Goal: Task Accomplishment & Management: Use online tool/utility

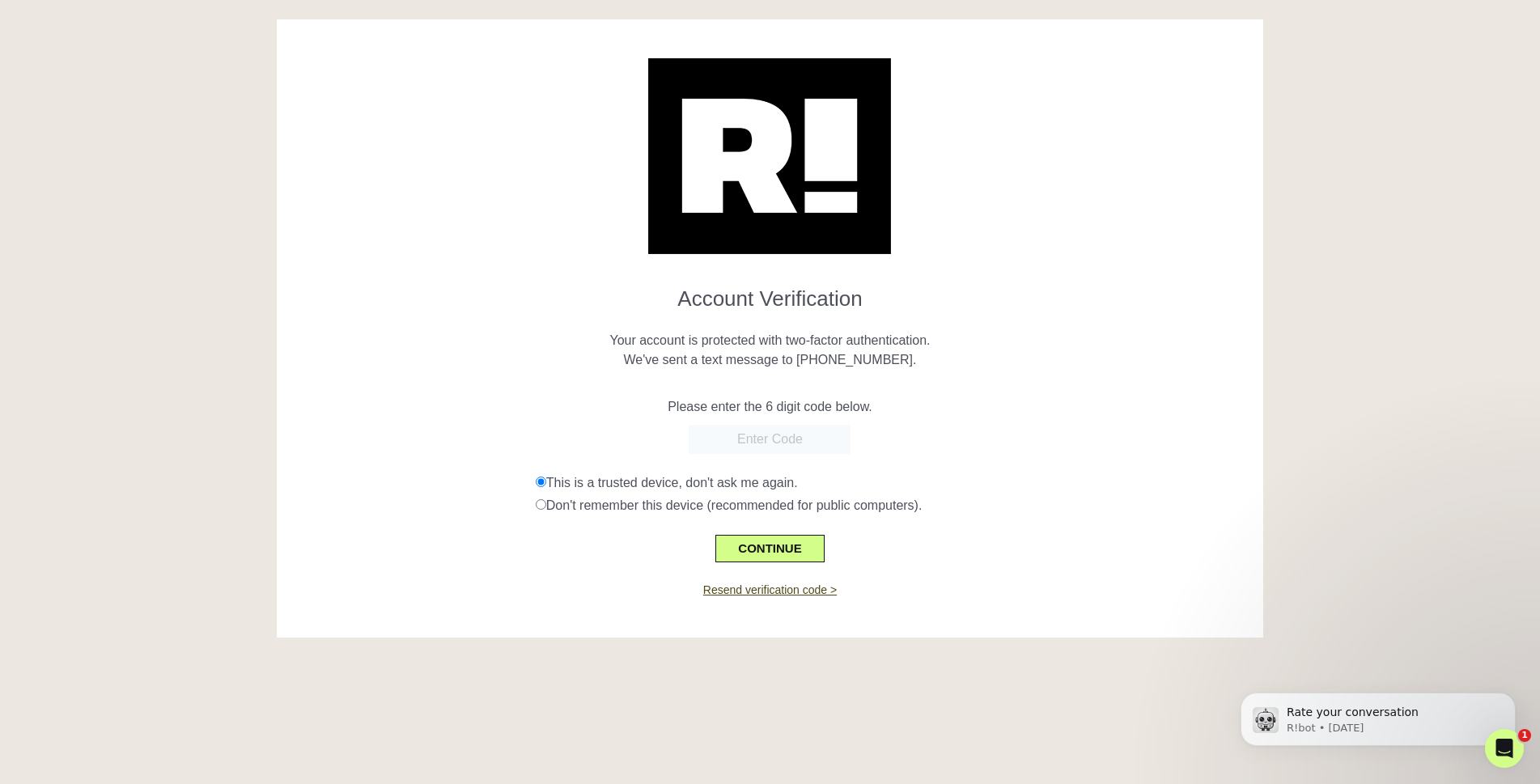
click at [771, 439] on input "text" at bounding box center [769, 439] width 161 height 29
type input "514542"
click at [797, 547] on button "CONTINUE" at bounding box center [770, 548] width 108 height 27
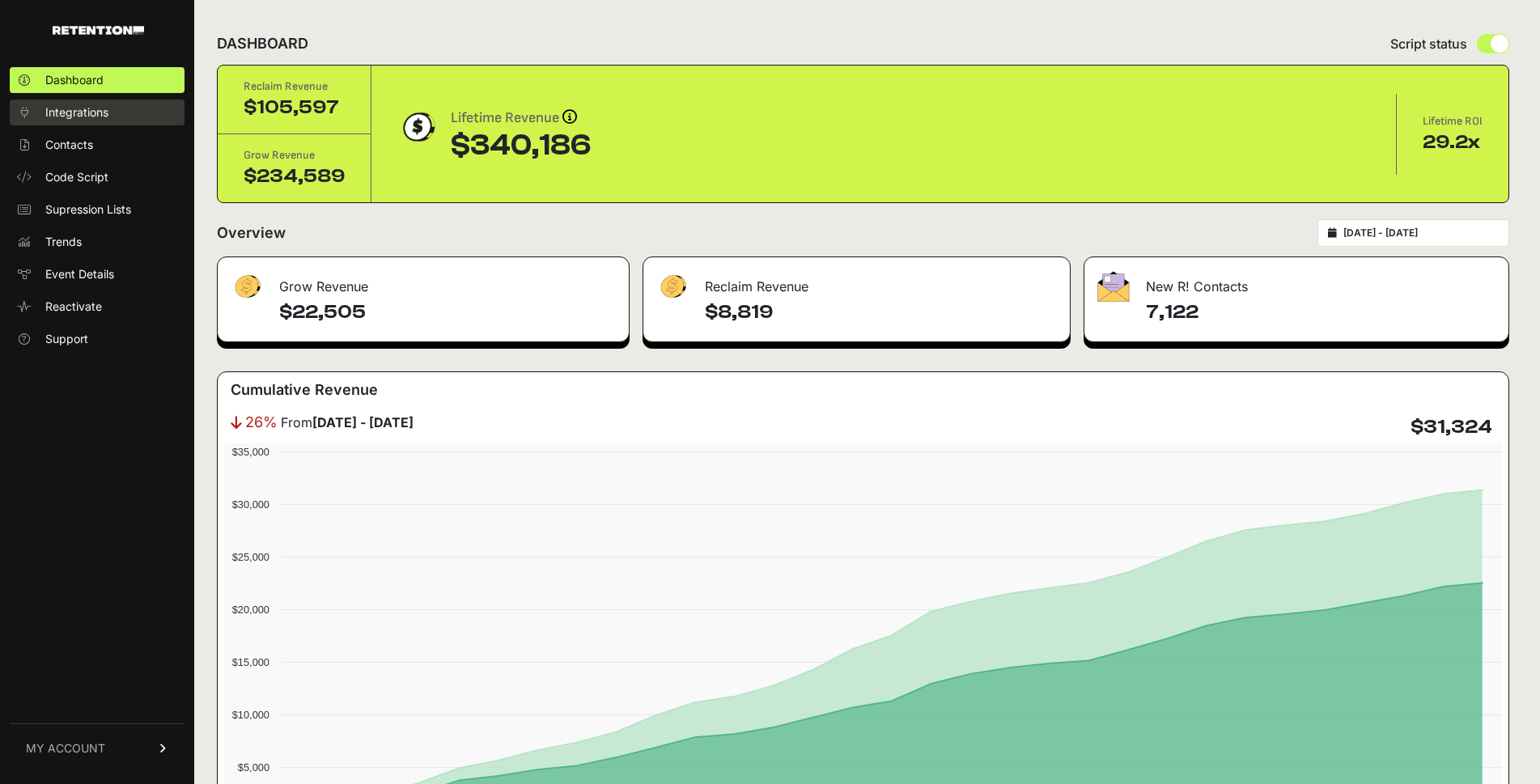
click at [110, 122] on link "Integrations" at bounding box center [97, 113] width 175 height 26
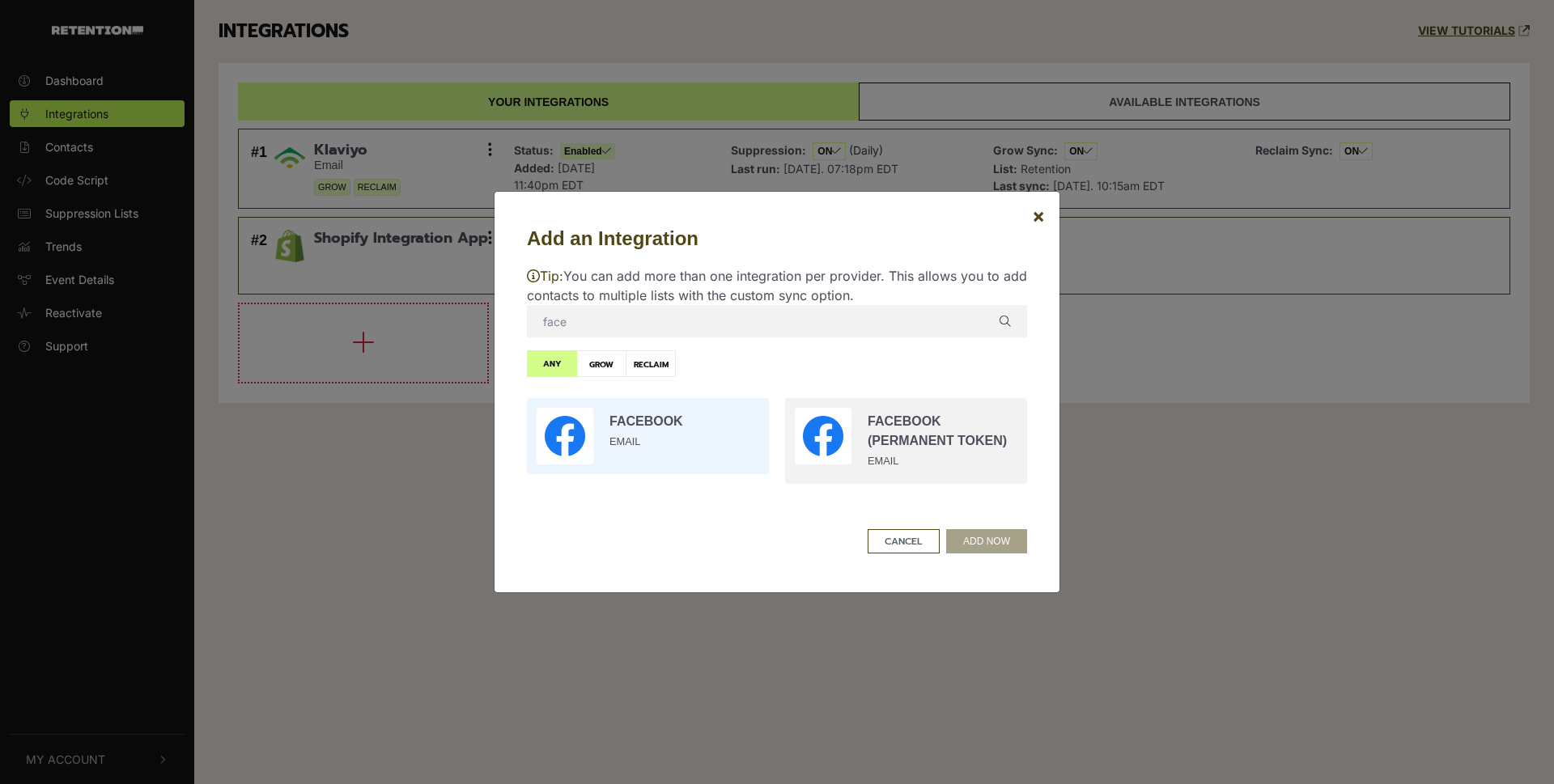
type input "face"
click at [592, 428] on input "radio" at bounding box center [648, 436] width 258 height 92
radio input "true"
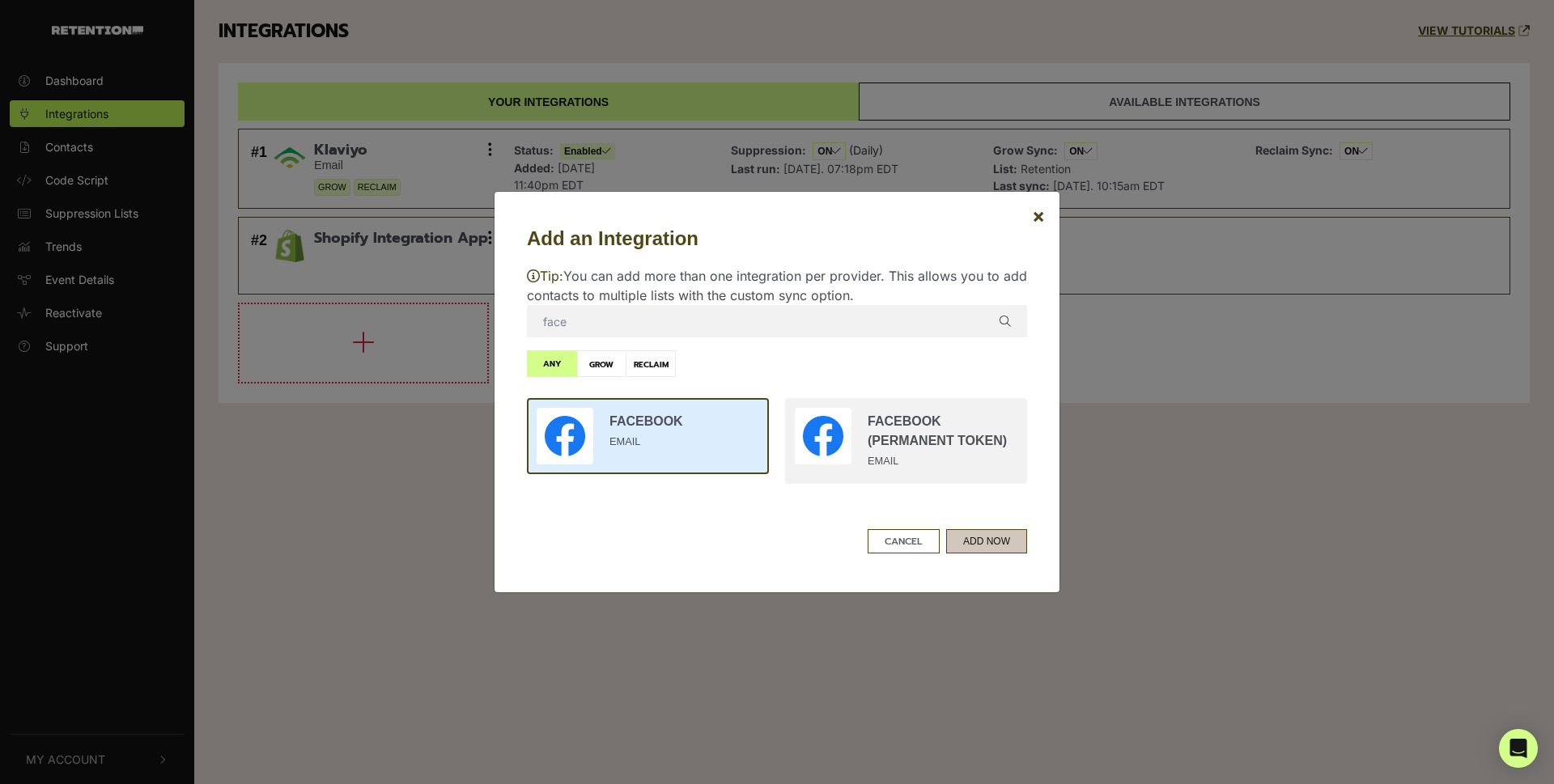
click at [1022, 547] on button "ADD NOW" at bounding box center [987, 541] width 81 height 24
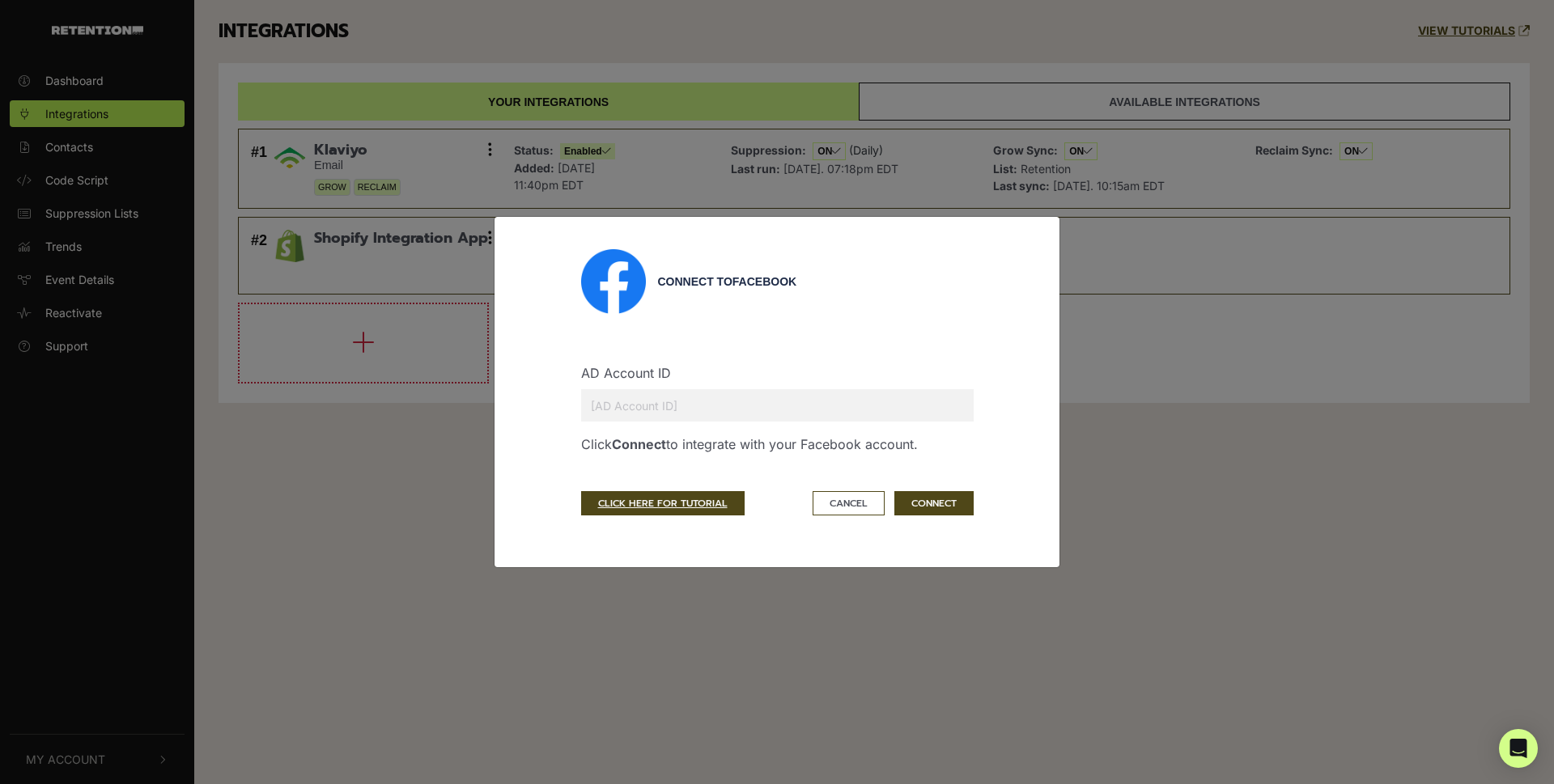
click at [730, 400] on input "text" at bounding box center [777, 406] width 393 height 32
paste input "3912664615630191"
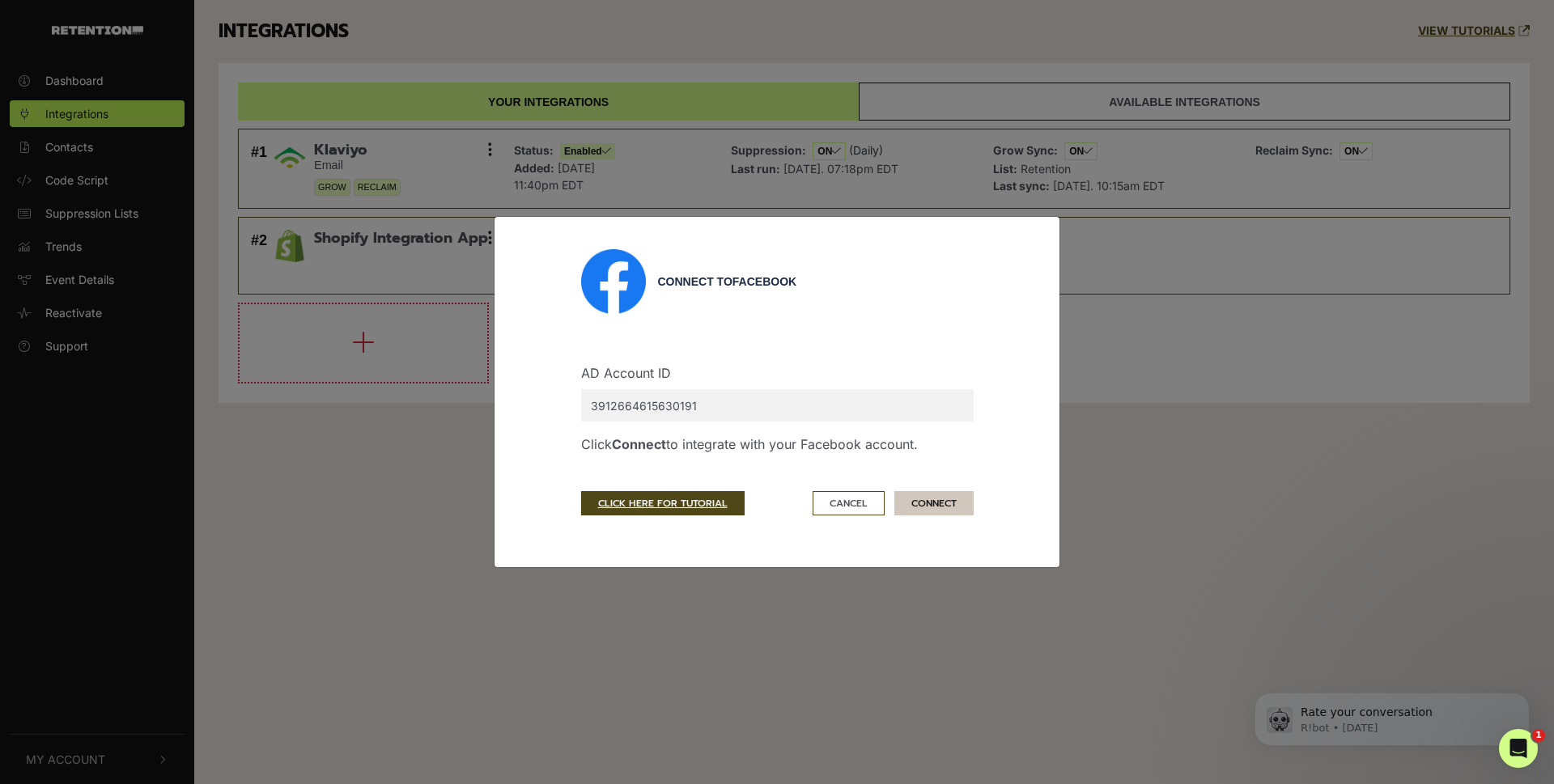
type input "3912664615630191"
click at [930, 508] on button "CONNECT" at bounding box center [934, 503] width 79 height 24
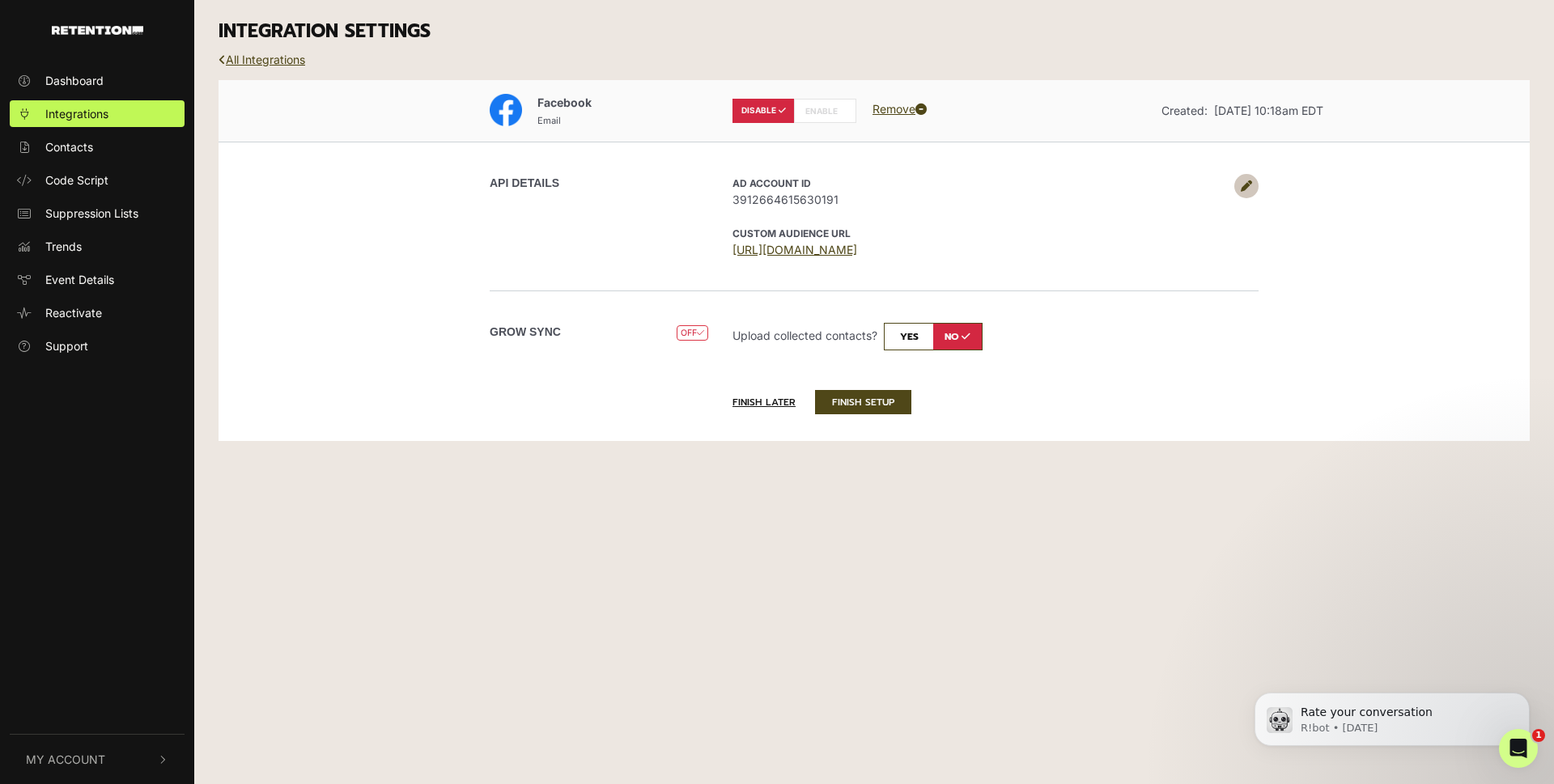
click at [838, 113] on label "ENABLE" at bounding box center [824, 111] width 62 height 24
click at [814, 110] on label "ENABLE" at bounding box center [824, 111] width 62 height 24
radio input "false"
radio input "true"
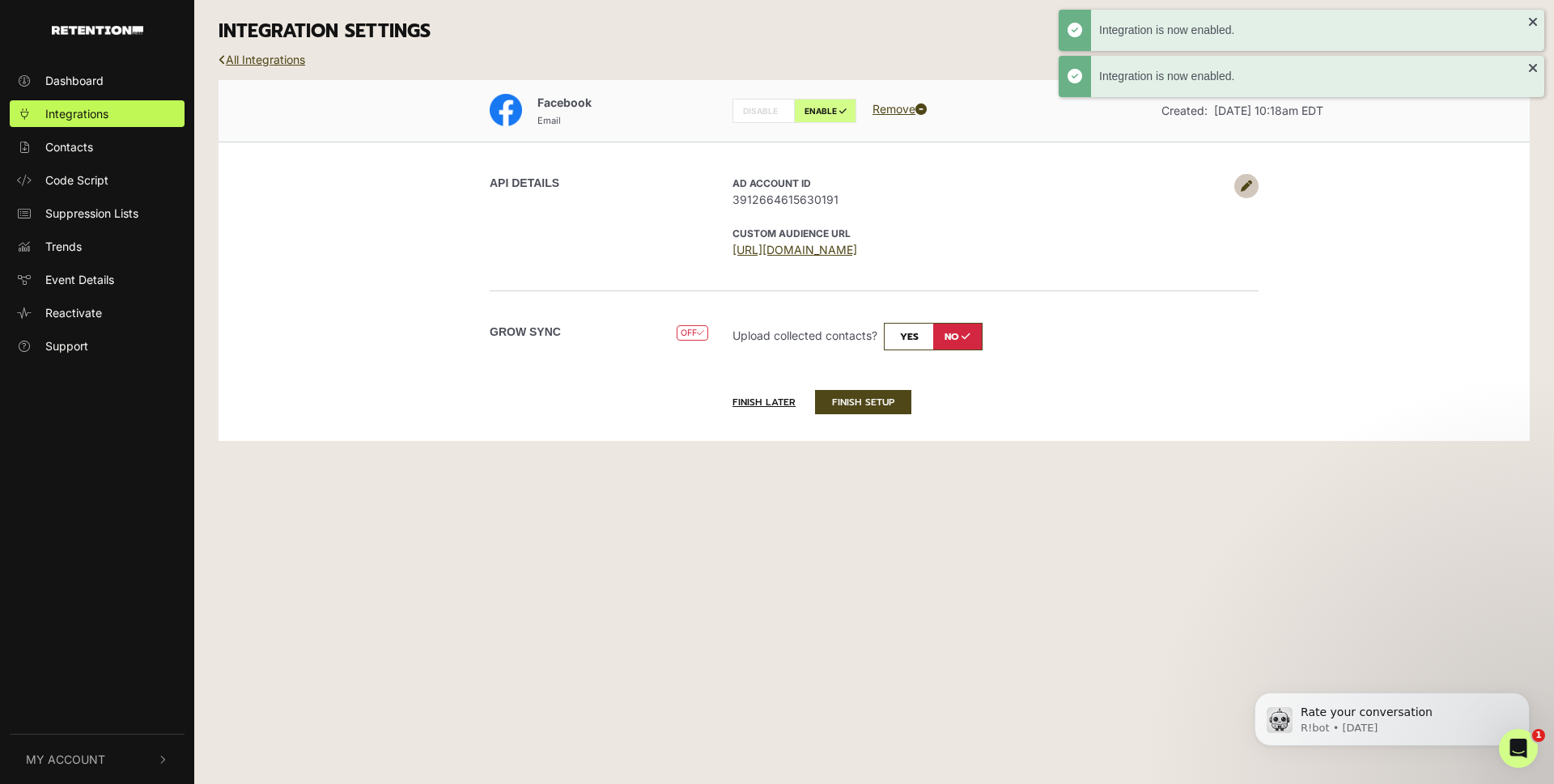
click at [814, 110] on label "ENABLE" at bounding box center [824, 111] width 62 height 24
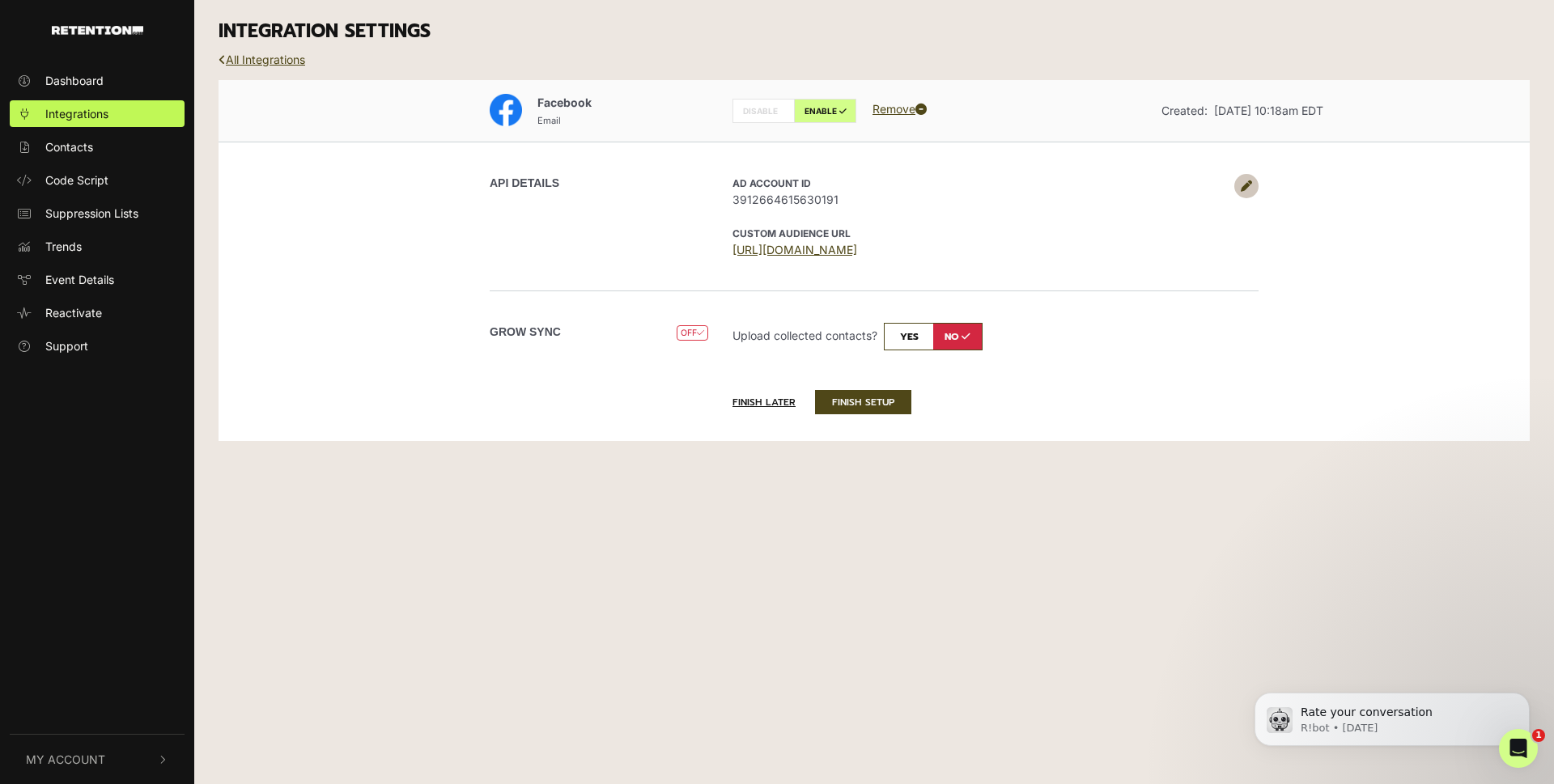
click at [907, 333] on input "checkbox" at bounding box center [934, 336] width 99 height 27
checkbox input "true"
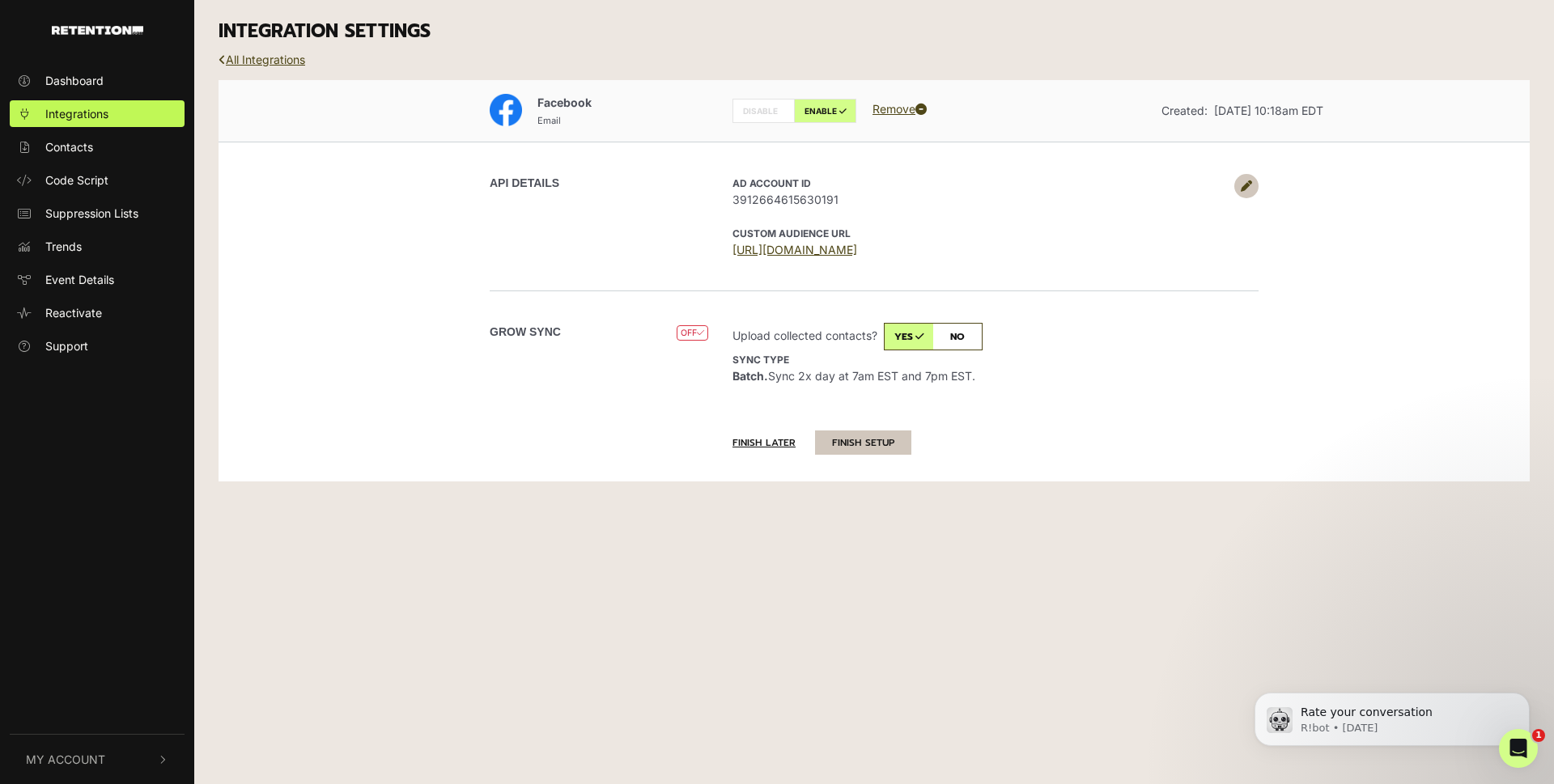
click at [888, 443] on button "FINISH SETUP" at bounding box center [863, 442] width 97 height 24
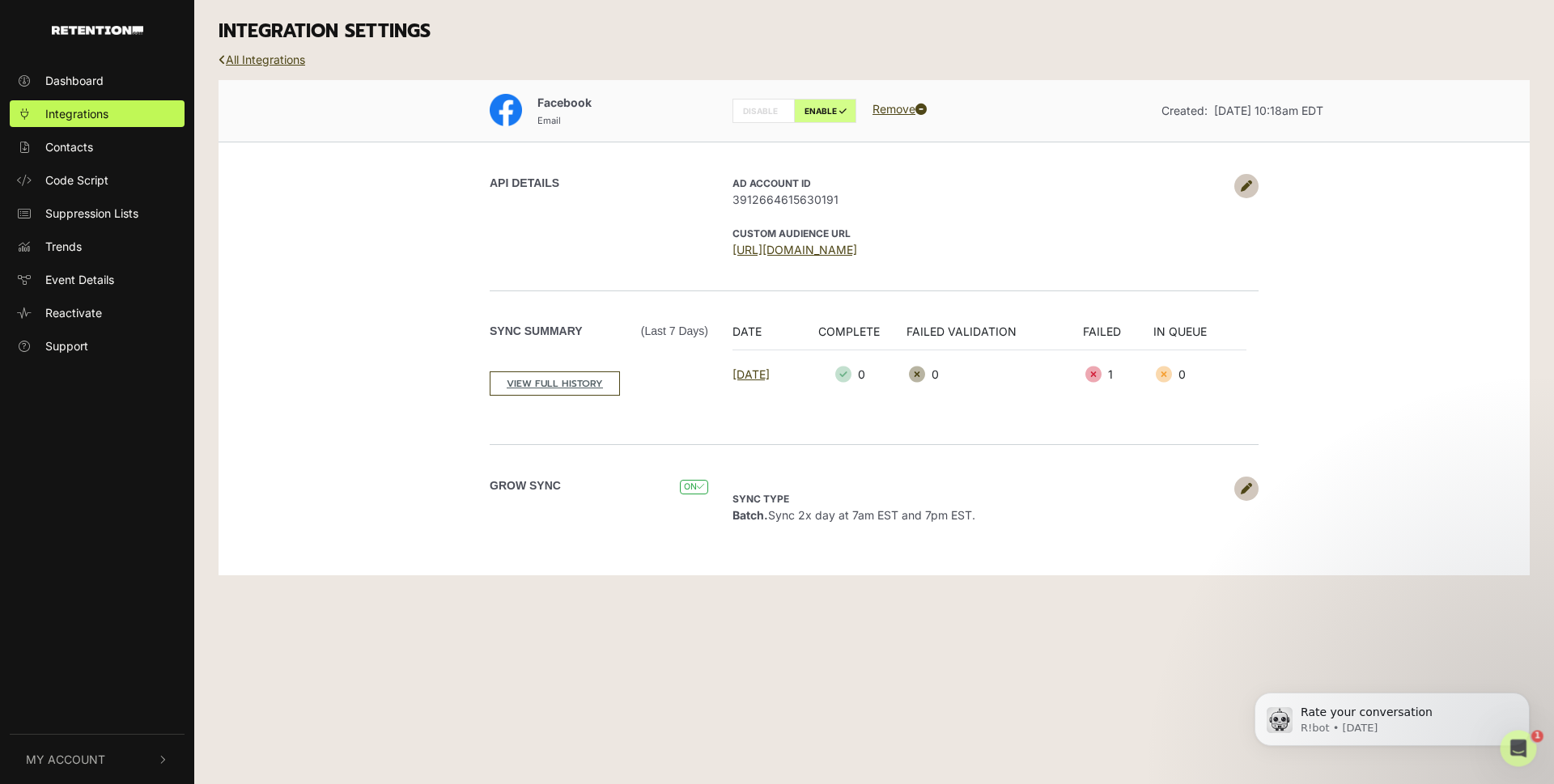
click at [1523, 758] on icon "Open Intercom Messenger" at bounding box center [1518, 748] width 26 height 26
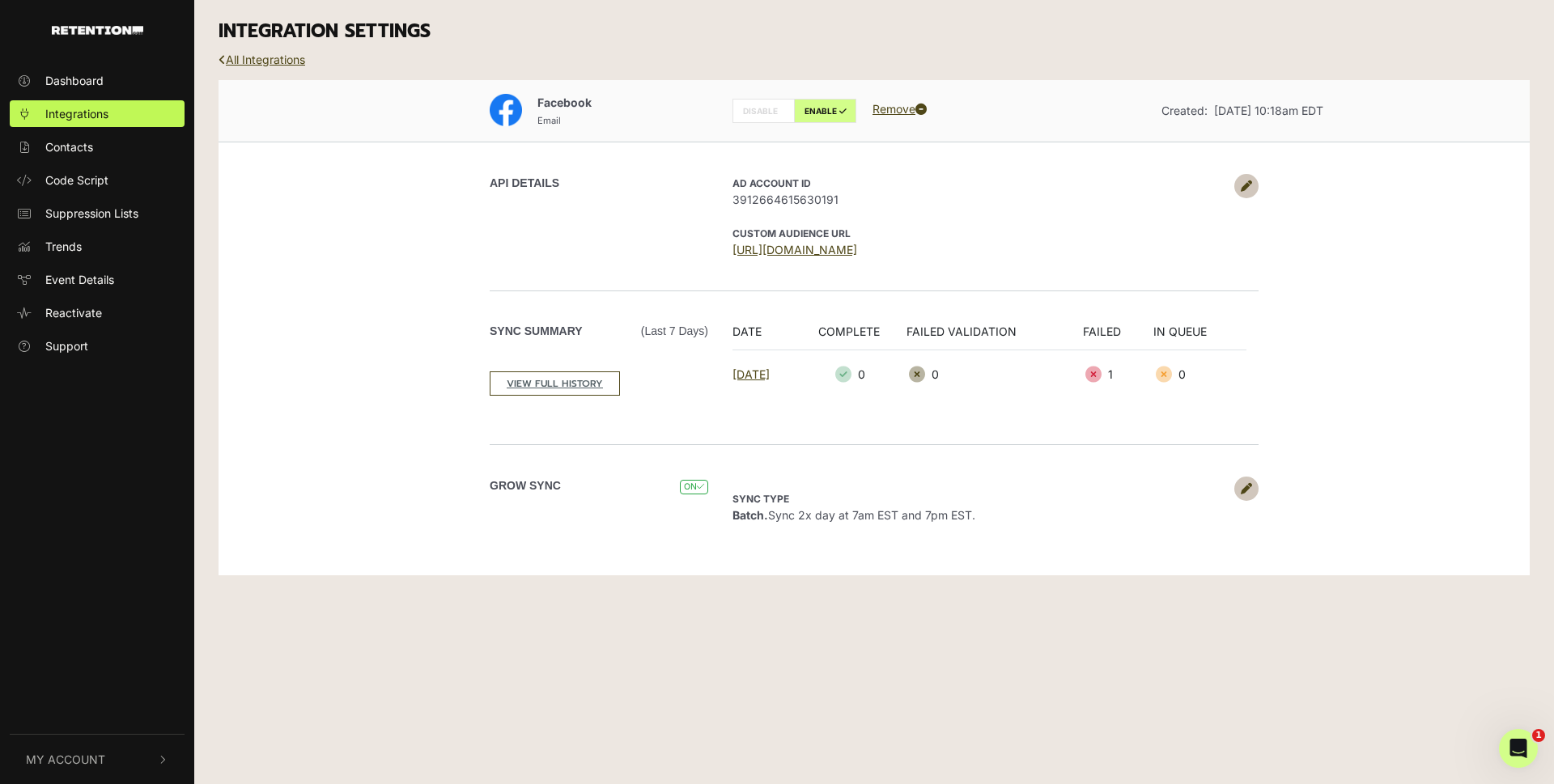
click at [1523, 758] on icon "Open Intercom Messenger" at bounding box center [1518, 748] width 26 height 26
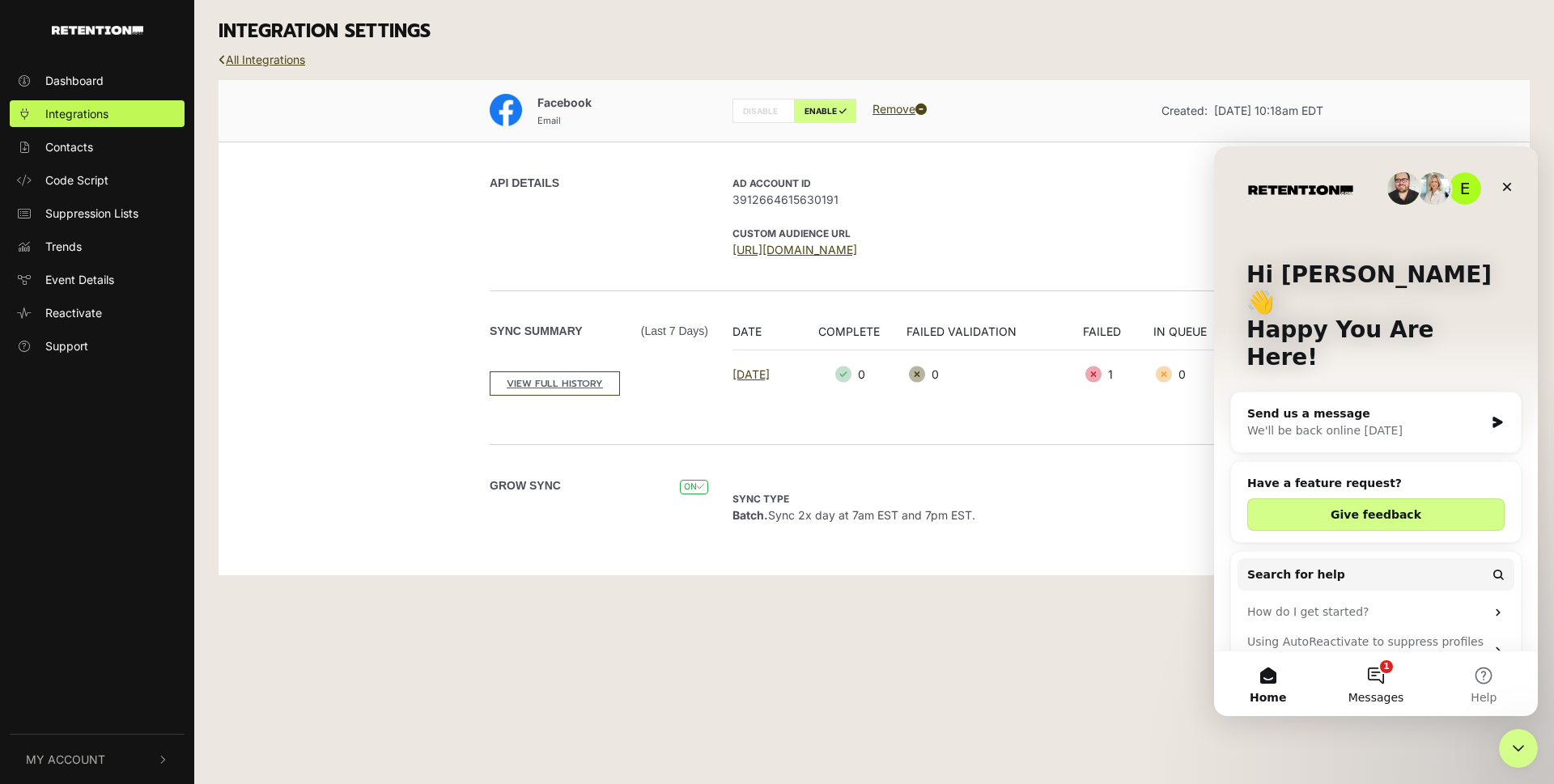
click at [1386, 698] on span "Messages" at bounding box center [1375, 697] width 56 height 11
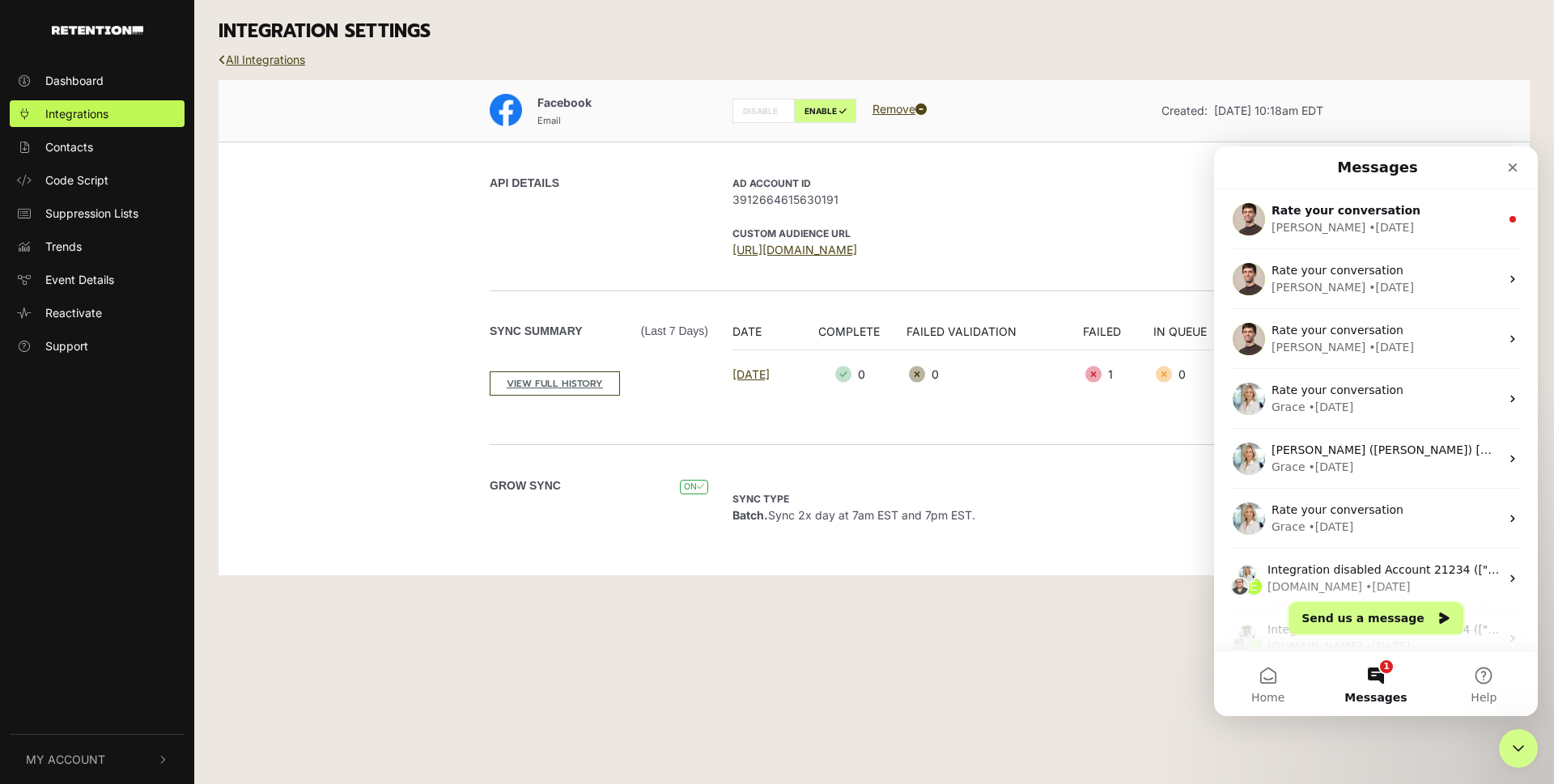
click at [1374, 613] on button "Send us a message" at bounding box center [1375, 618] width 175 height 32
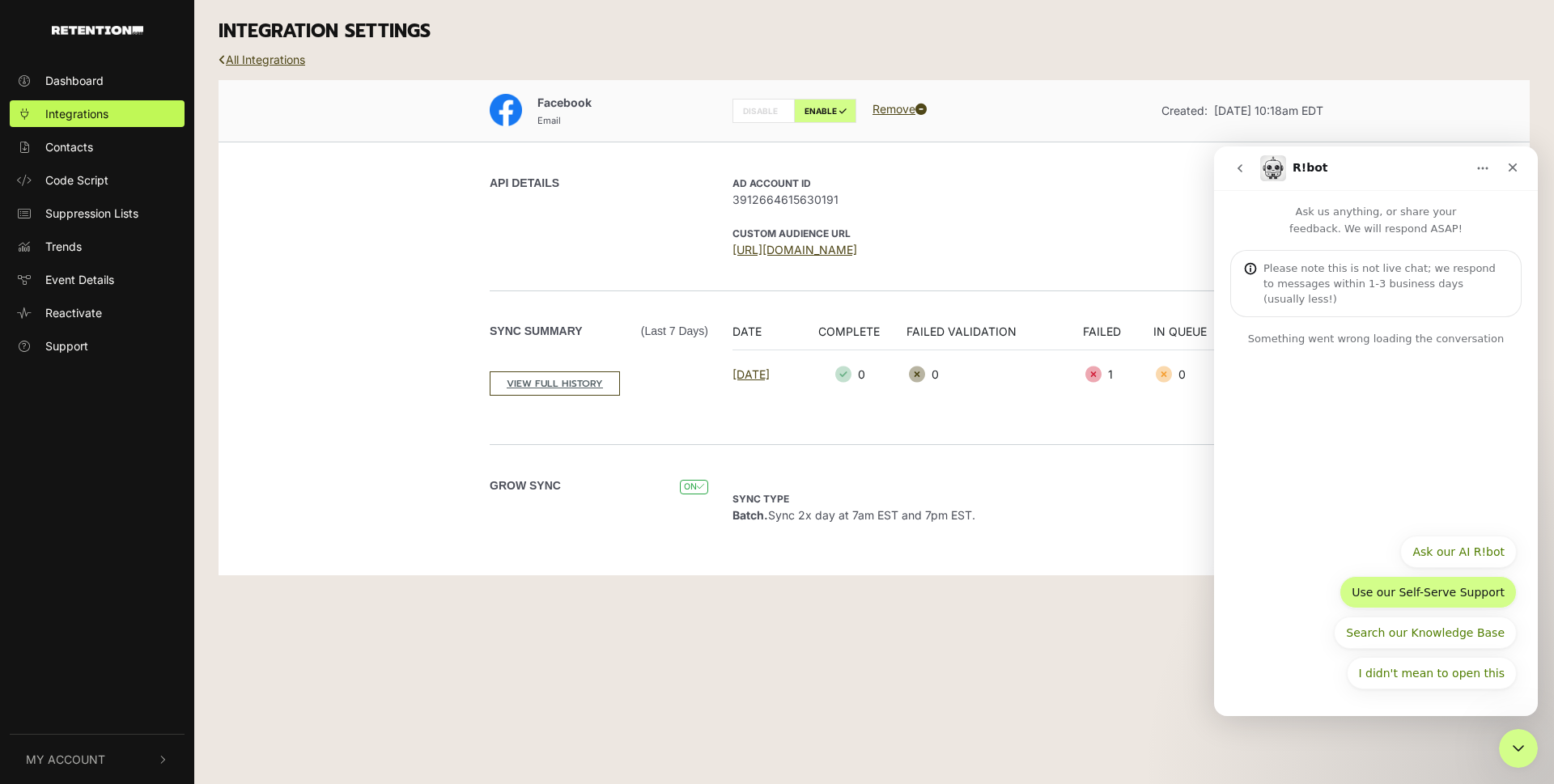
click at [1394, 602] on button "Use our Self-Serve Support" at bounding box center [1428, 593] width 177 height 32
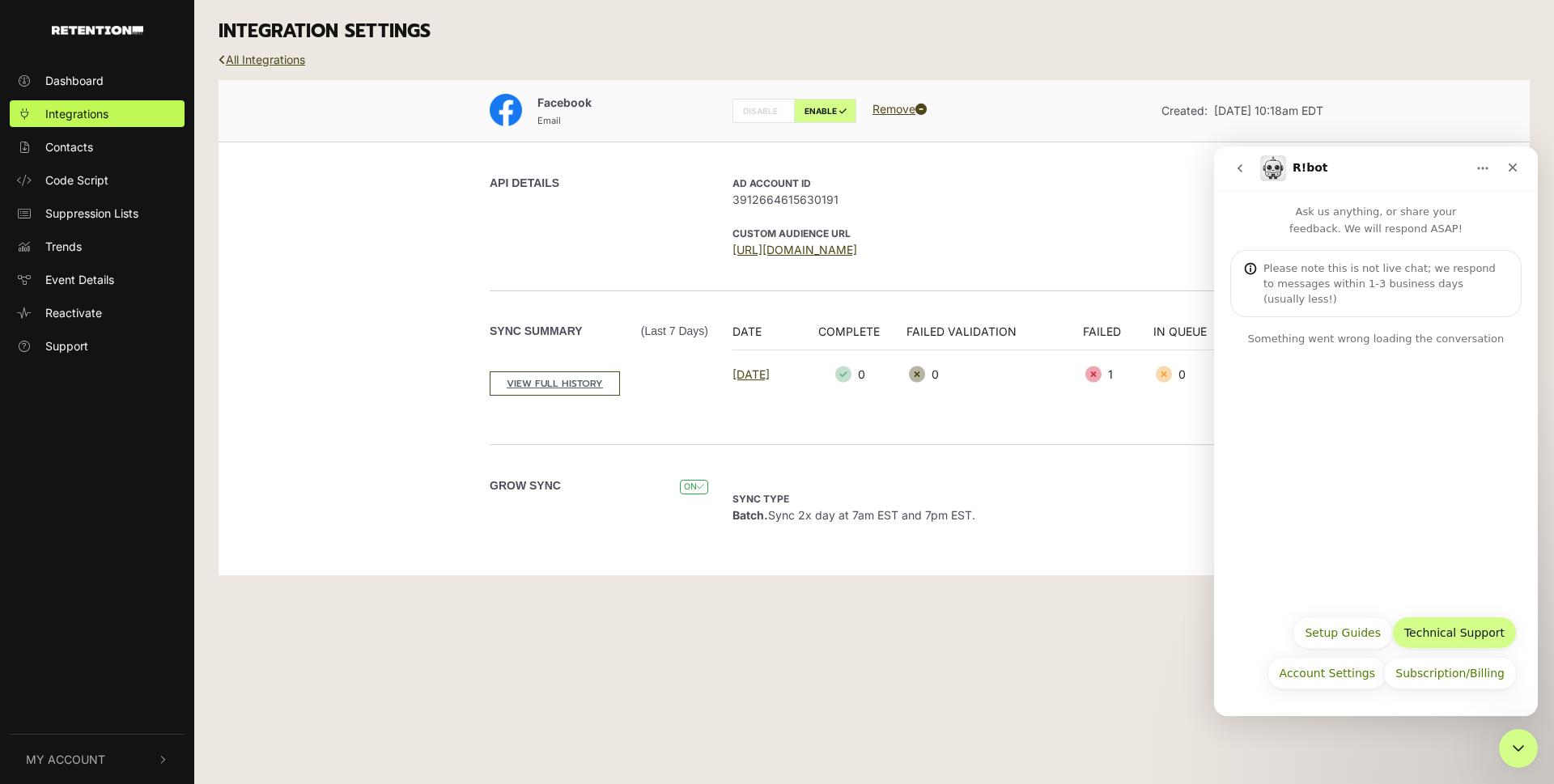
click at [1485, 636] on button "Technical Support" at bounding box center [1455, 633] width 125 height 32
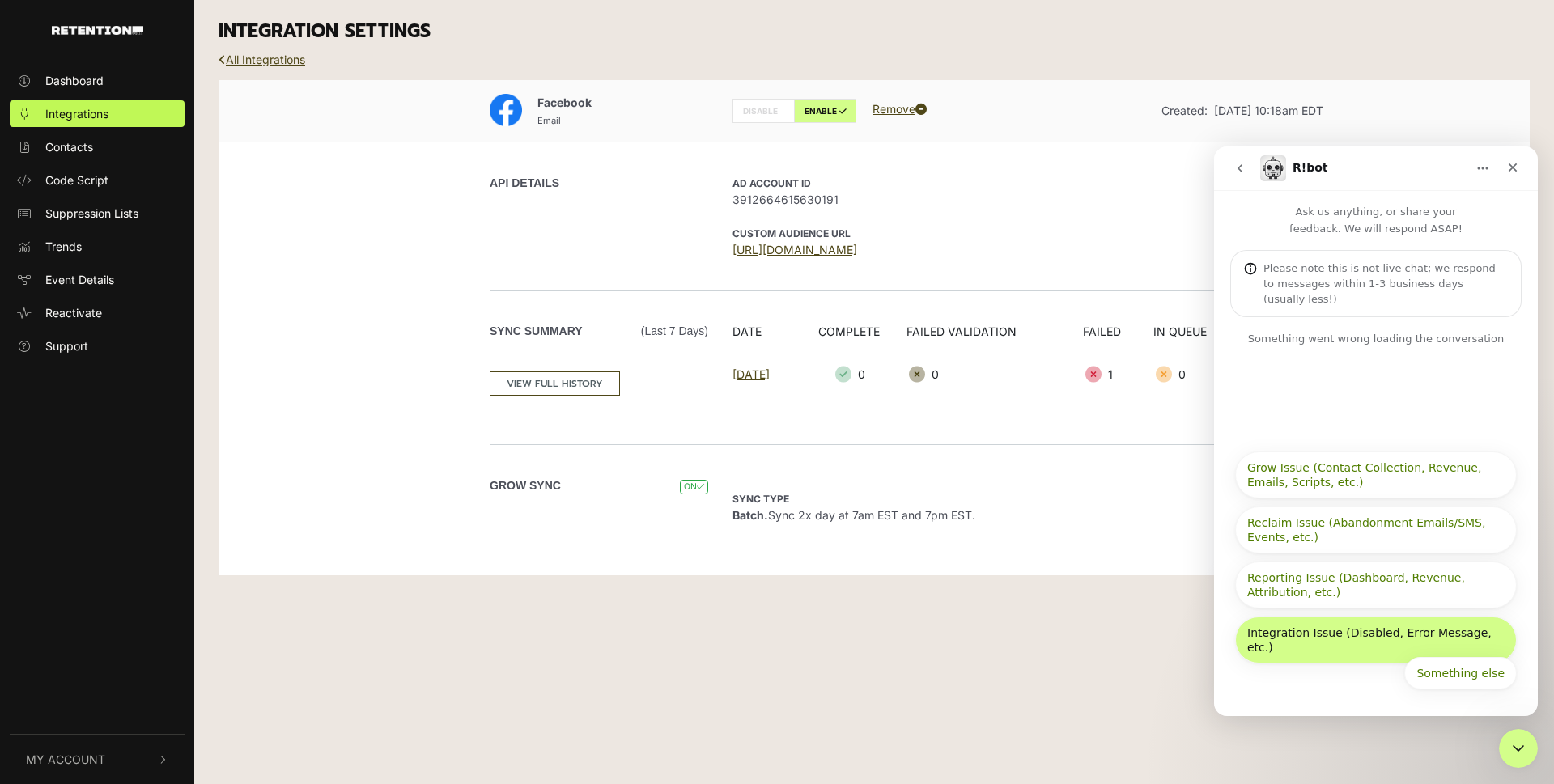
click at [1352, 644] on button "Integration Issue (Disabled, Error Message, etc.)" at bounding box center [1376, 640] width 282 height 47
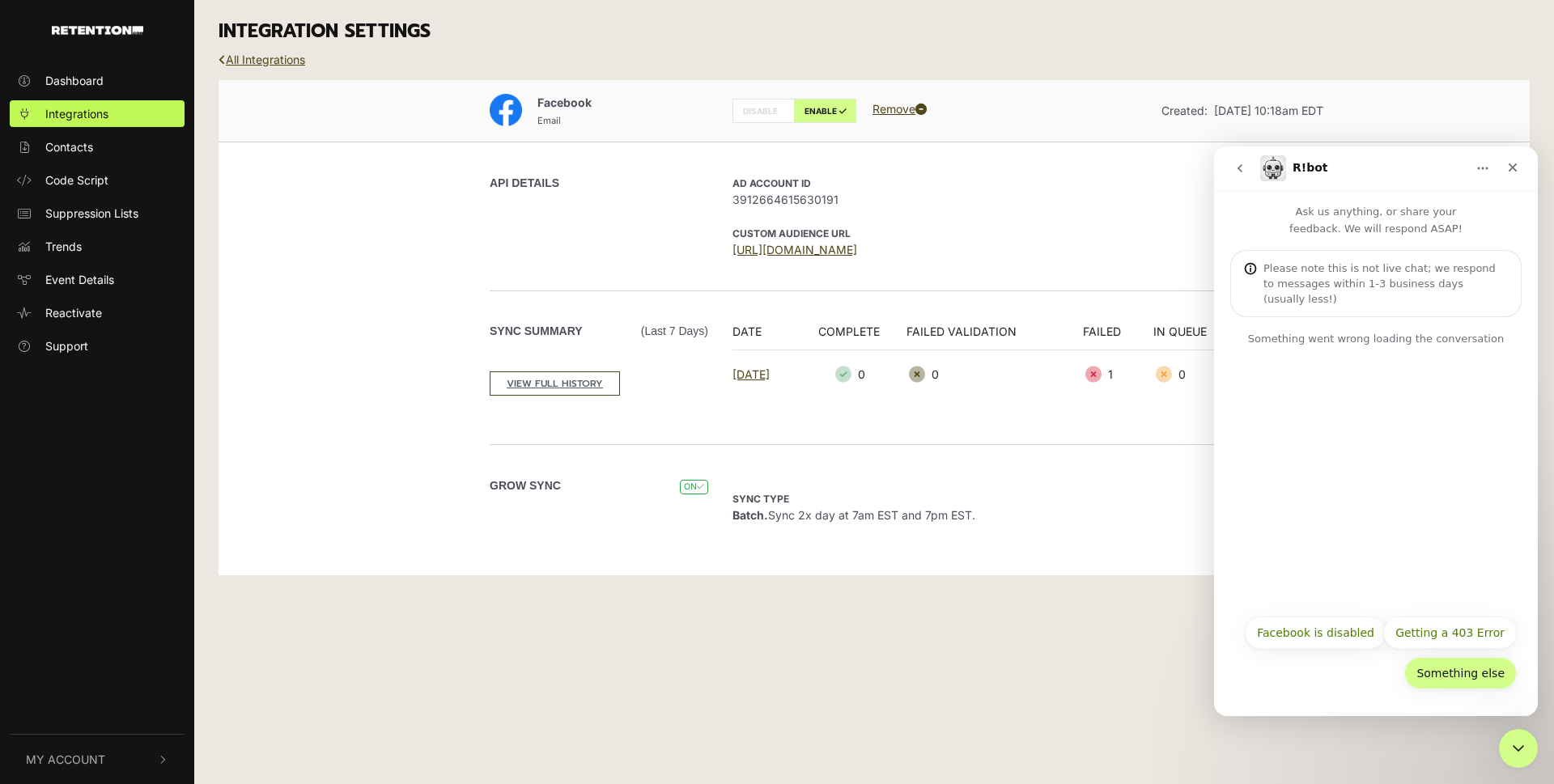
click at [1434, 670] on button "Something else" at bounding box center [1461, 673] width 113 height 32
type textarea "Could you check if I successfully integrated facebook to retention?"
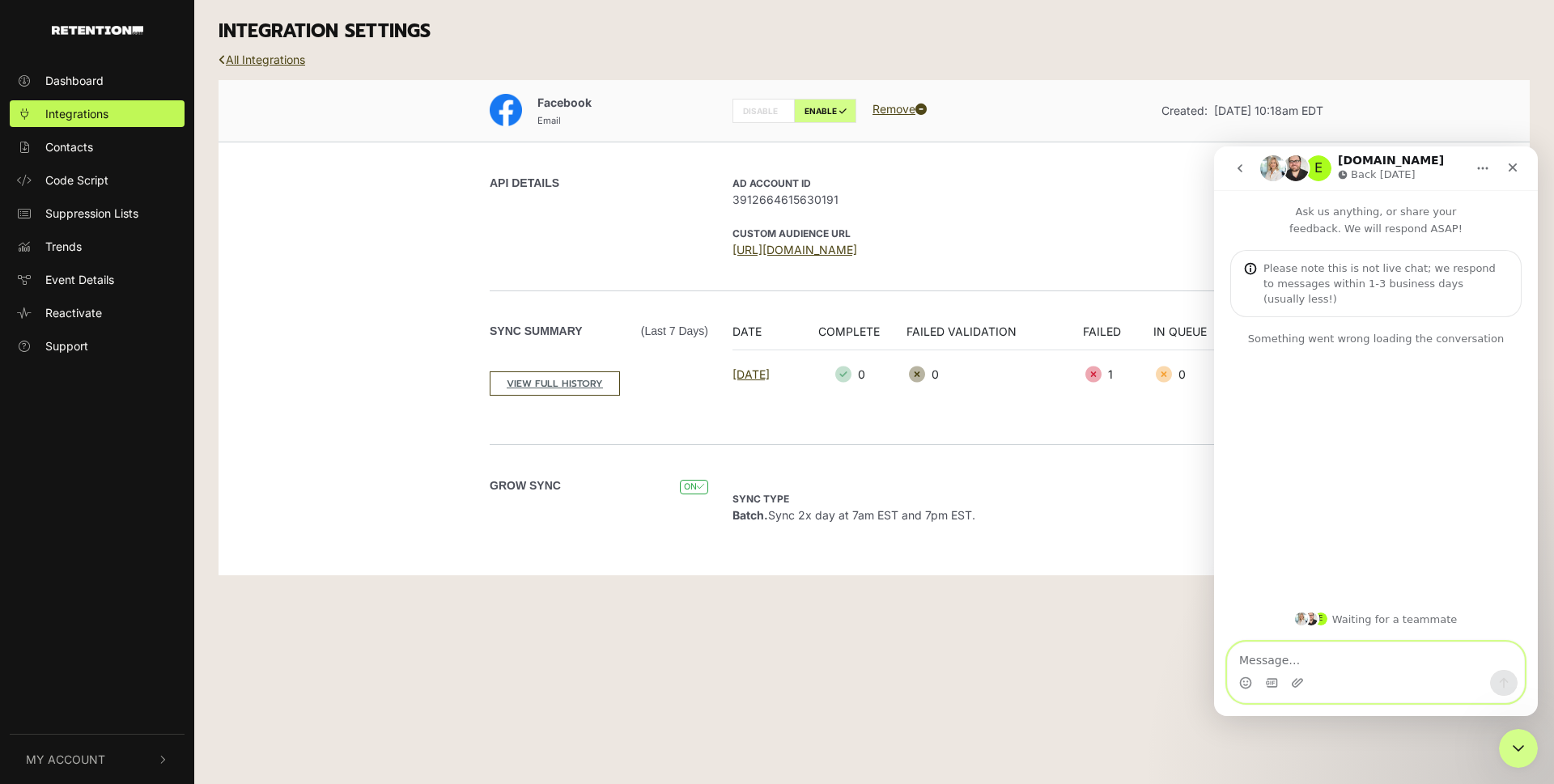
click at [1352, 659] on textarea "Message…" at bounding box center [1375, 656] width 296 height 27
type textarea "C"
click at [1506, 760] on div "Close Intercom Messenger" at bounding box center [1518, 748] width 38 height 38
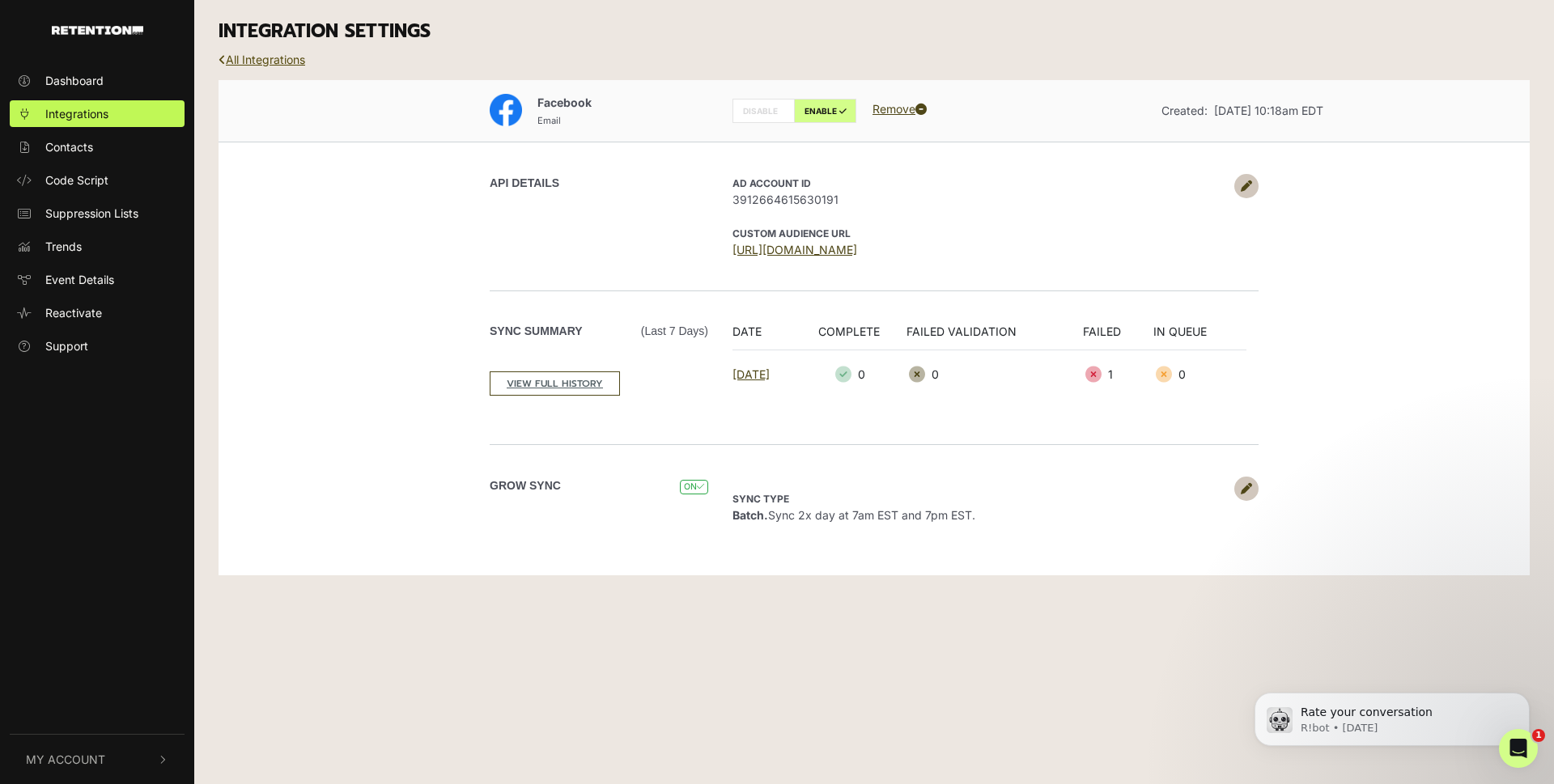
click at [261, 54] on link "All Integrations" at bounding box center [261, 60] width 86 height 14
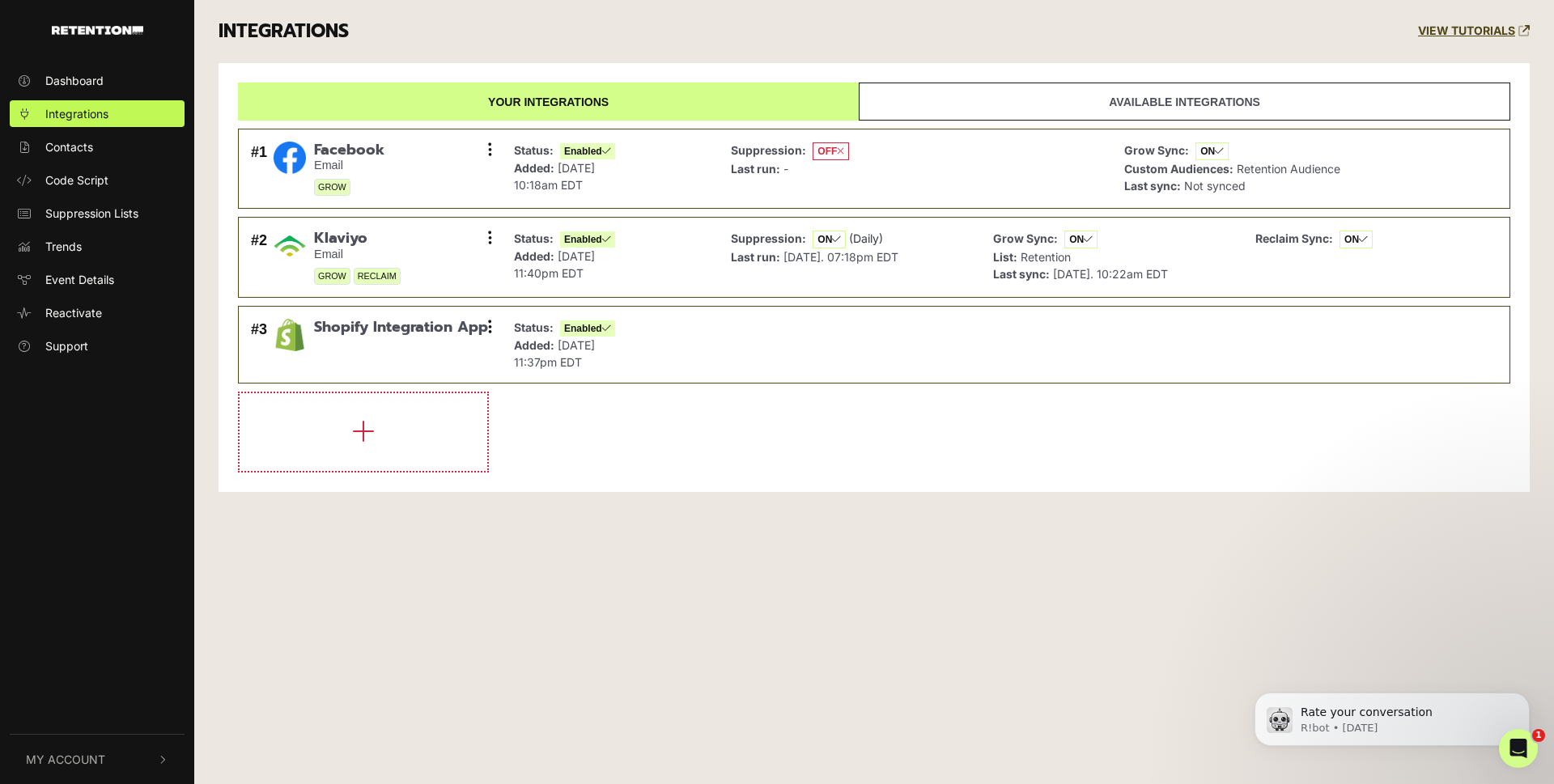
click at [779, 633] on div "Dashboard Integrations Contacts Code Script Suppression Lists Trends Event Deta…" at bounding box center [777, 392] width 1554 height 784
click at [819, 147] on span "OFF" at bounding box center [830, 151] width 37 height 18
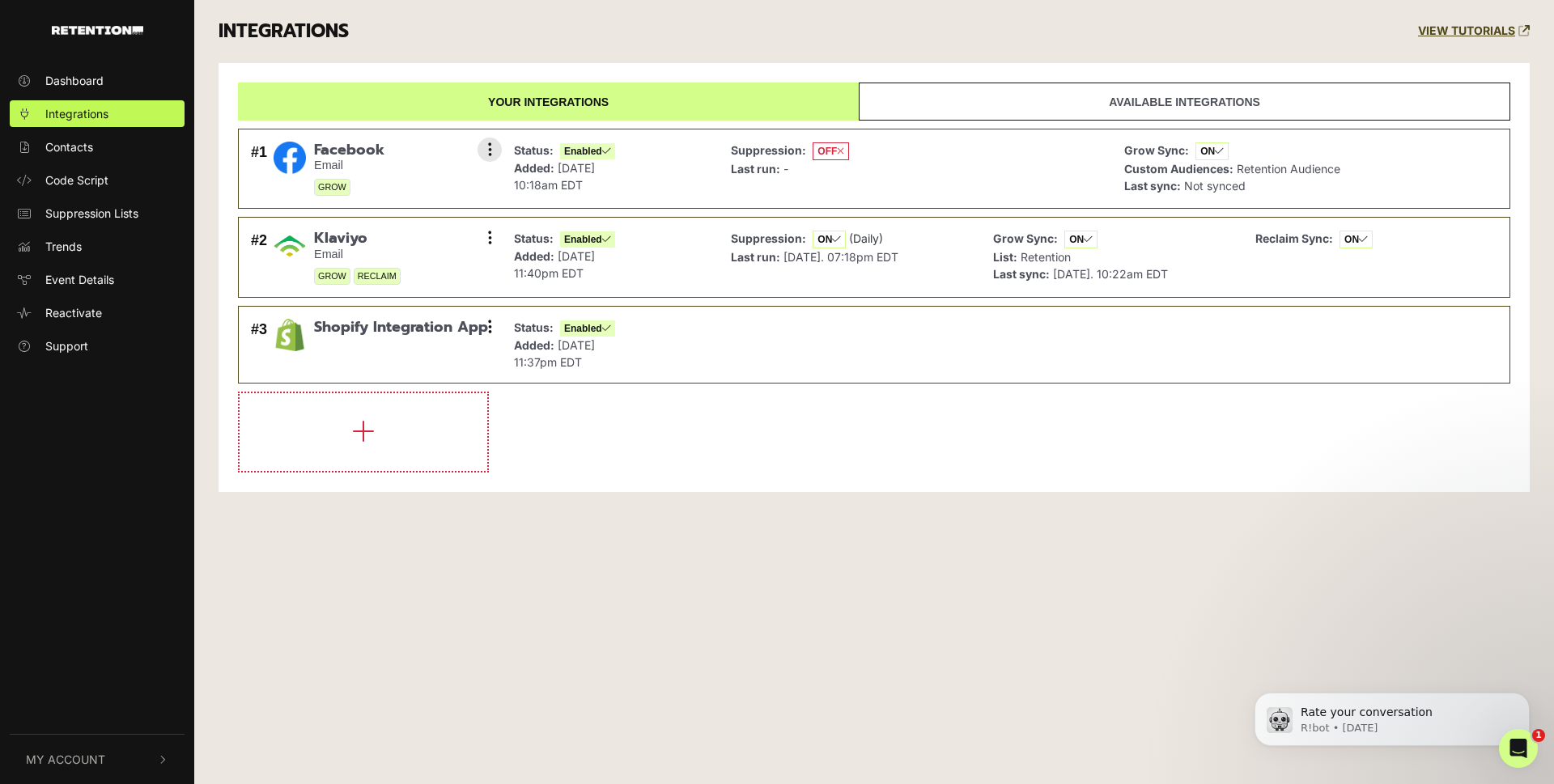
click at [789, 152] on strong "Suppression:" at bounding box center [769, 150] width 75 height 14
click at [761, 539] on div "Dashboard Integrations Contacts Code Script Suppression Lists Trends Event Deta…" at bounding box center [777, 392] width 1554 height 784
